Goal: Task Accomplishment & Management: Manage account settings

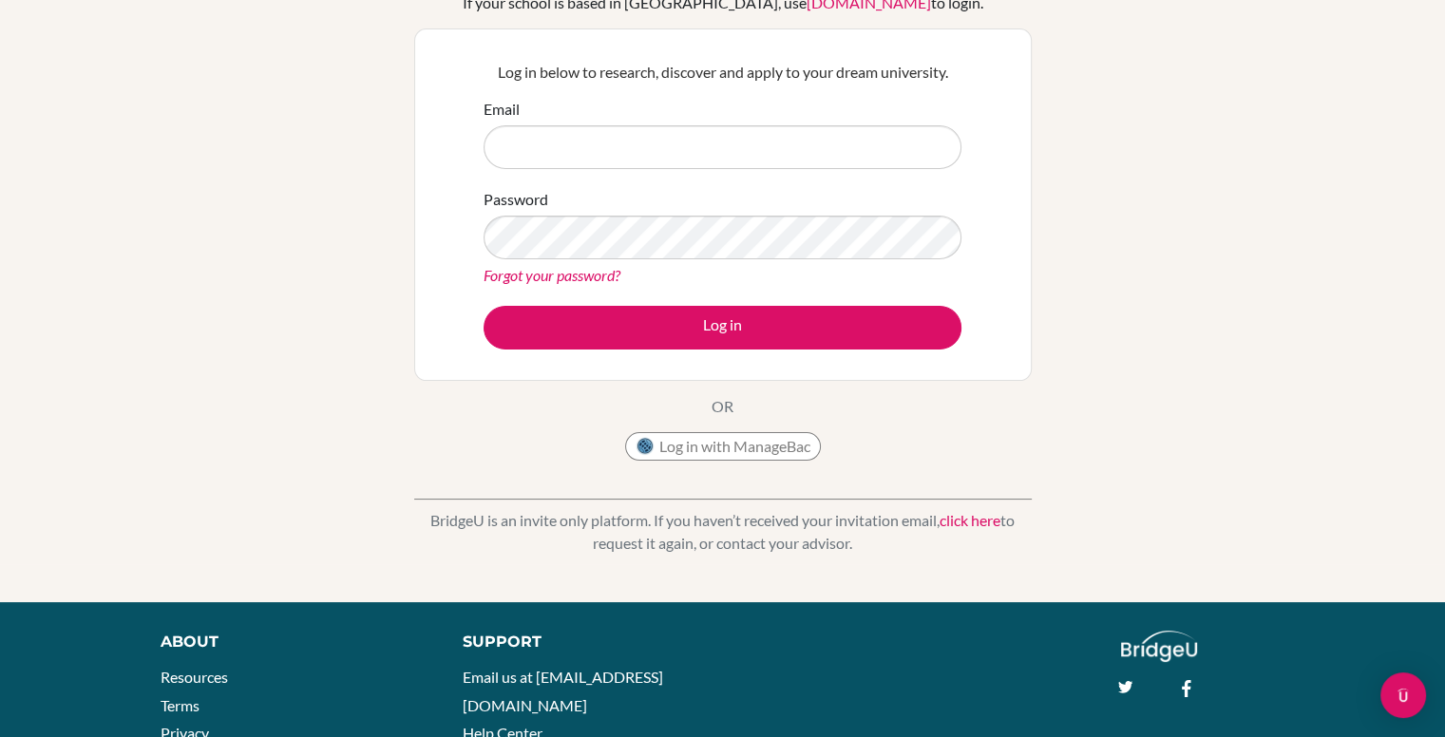
scroll to position [154, 0]
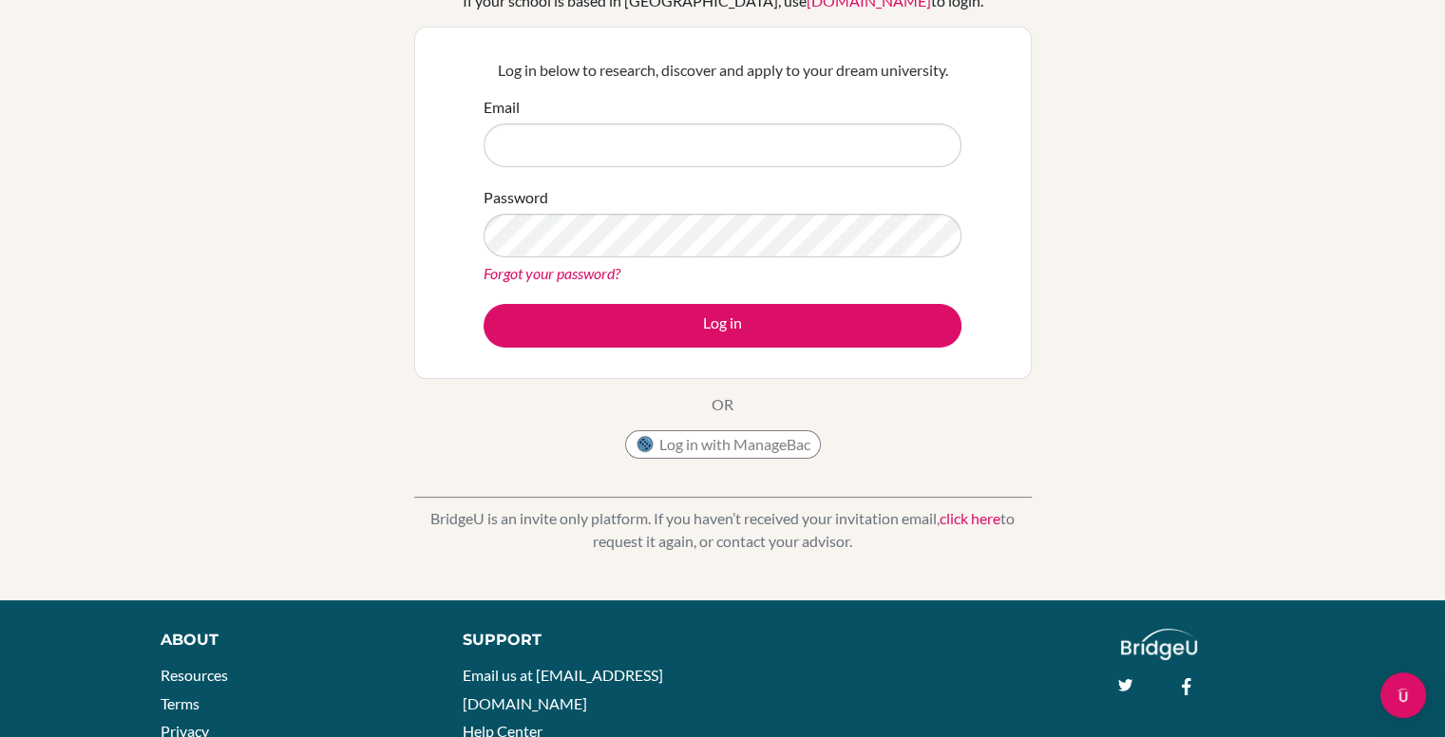
click at [737, 126] on input "Email" at bounding box center [723, 146] width 478 height 44
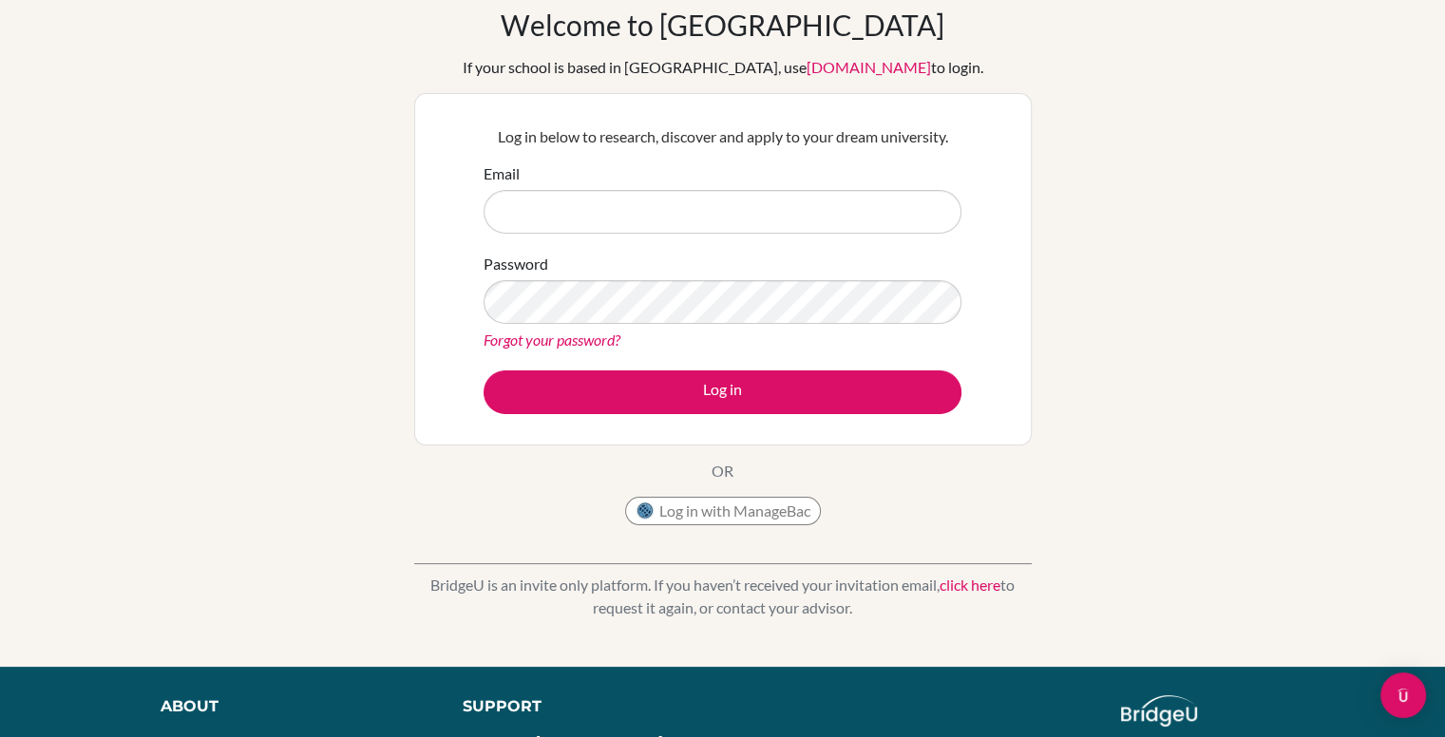
scroll to position [86, 0]
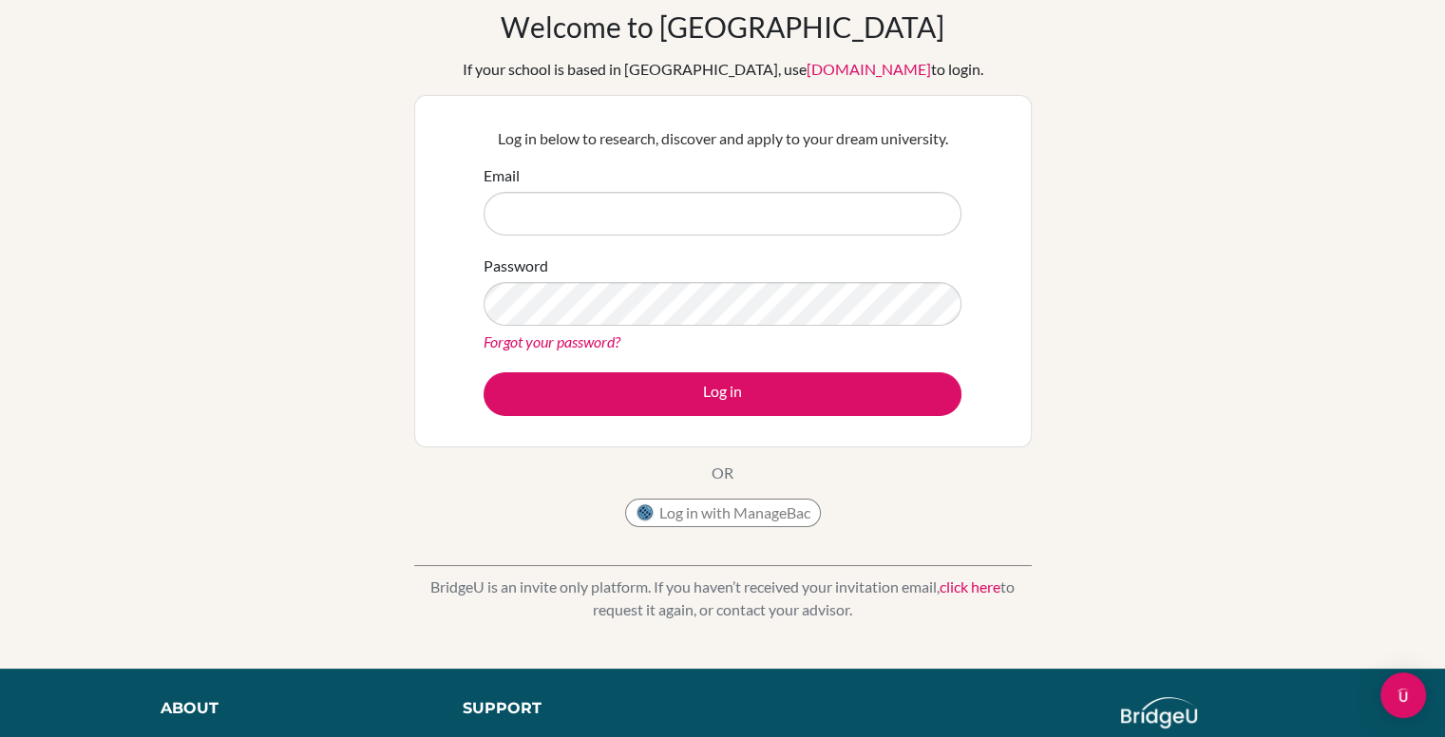
click at [717, 194] on input "Email" at bounding box center [723, 214] width 478 height 44
type input "[PERSON_NAME][EMAIL_ADDRESS][DOMAIN_NAME]"
click at [685, 335] on div "Forgot your password?" at bounding box center [723, 342] width 478 height 23
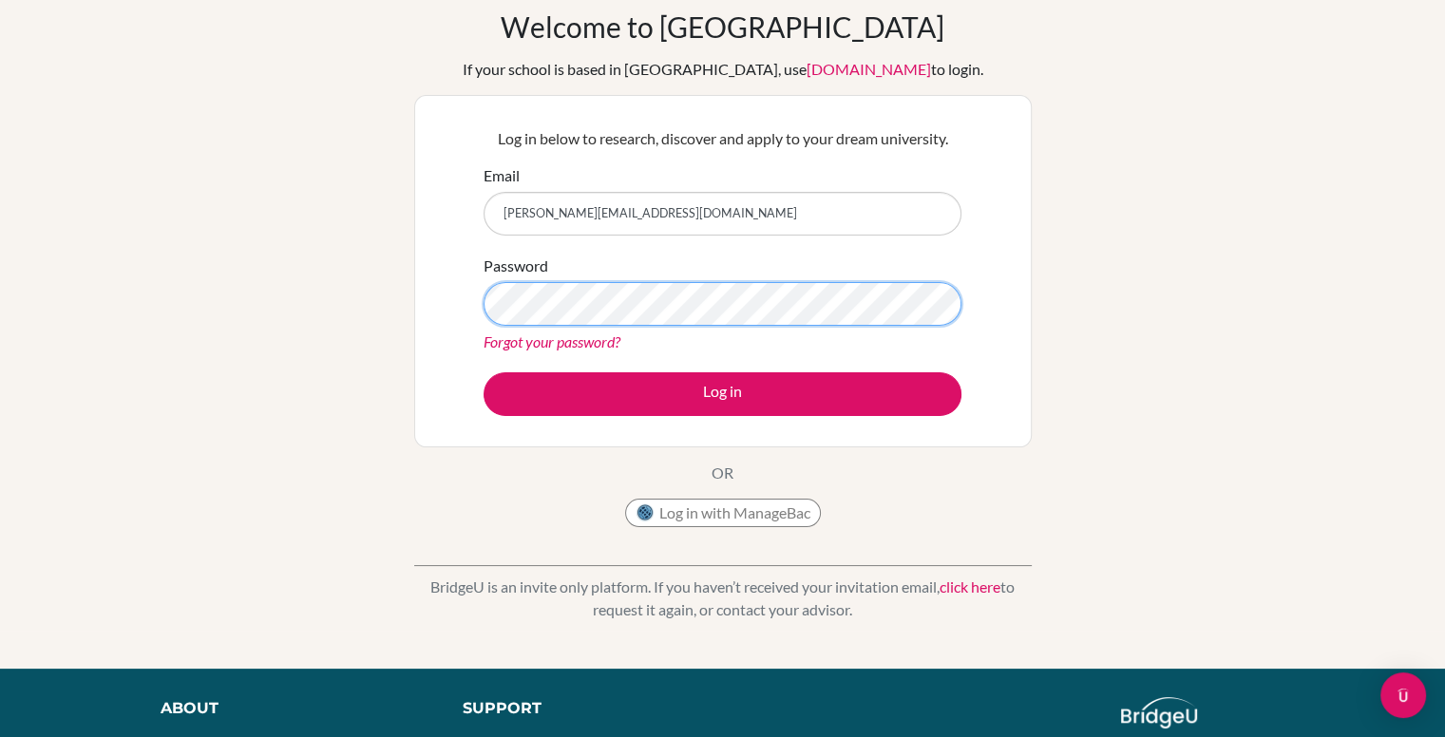
click at [484, 372] on button "Log in" at bounding box center [723, 394] width 478 height 44
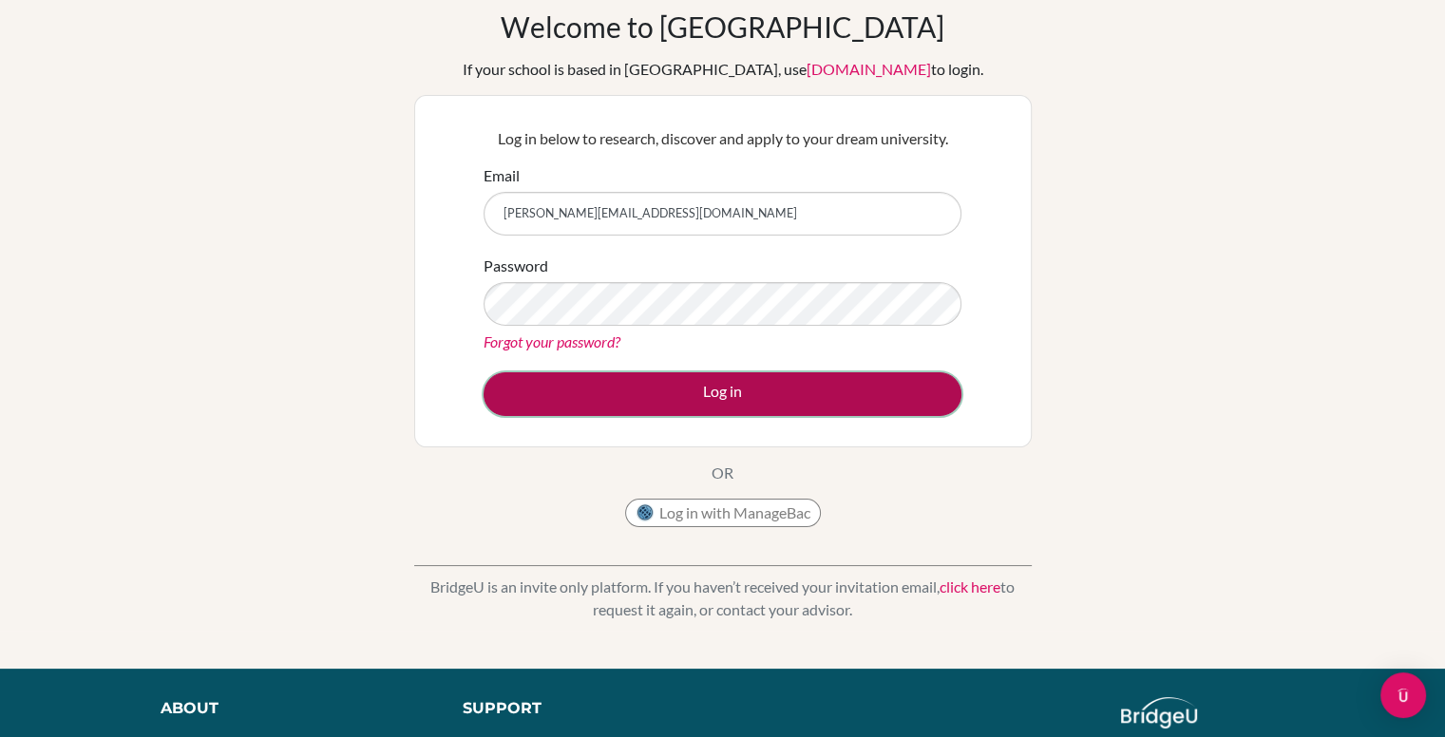
click at [717, 390] on button "Log in" at bounding box center [723, 394] width 478 height 44
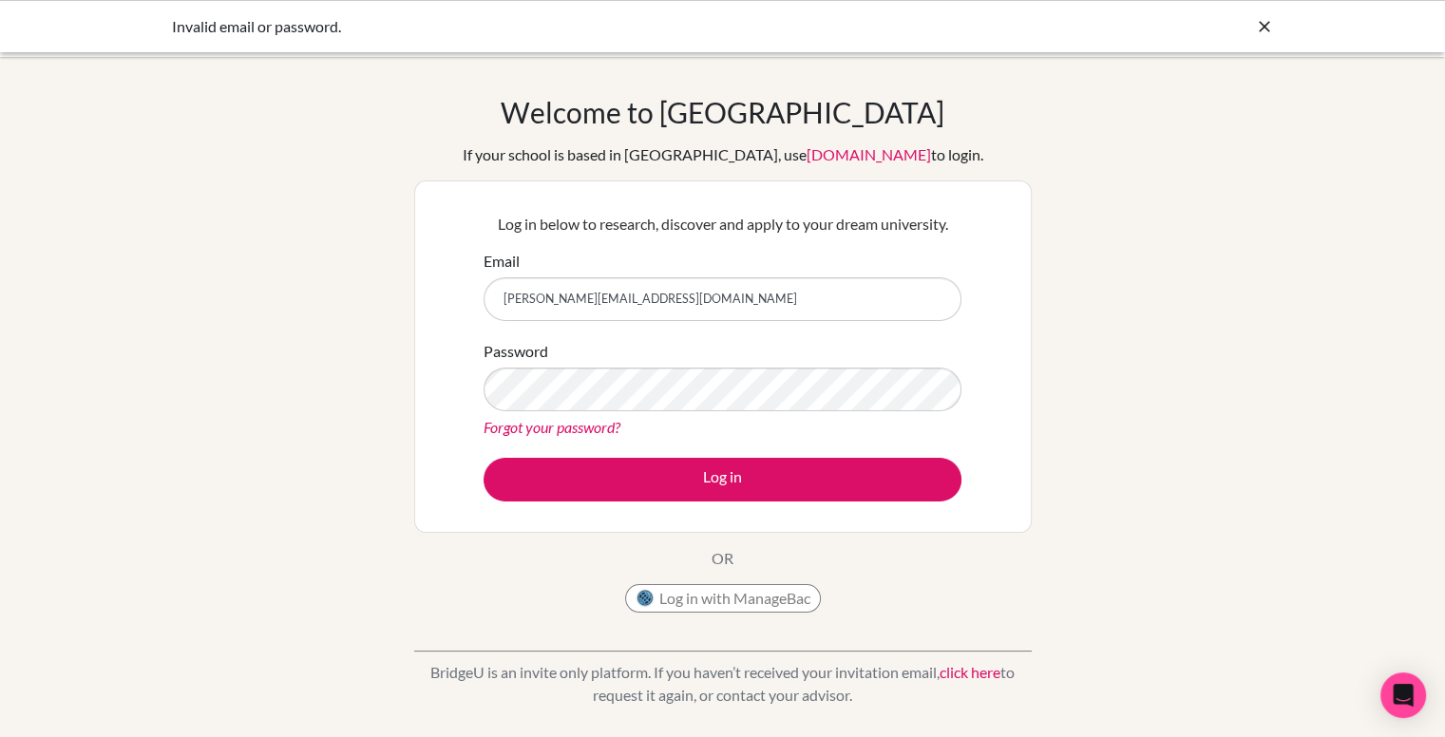
scroll to position [247, 0]
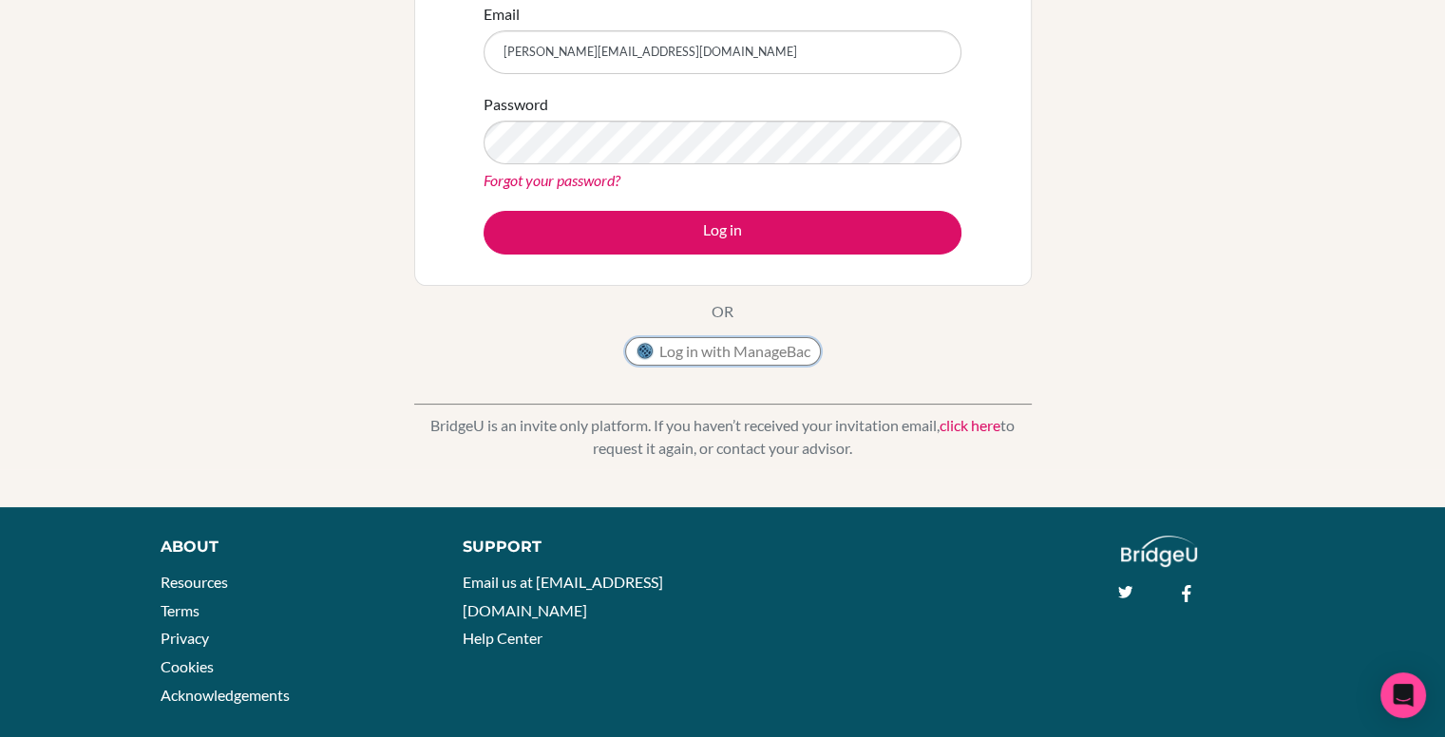
click at [753, 339] on button "Log in with ManageBac" at bounding box center [723, 351] width 196 height 29
